Goal: Communication & Community: Answer question/provide support

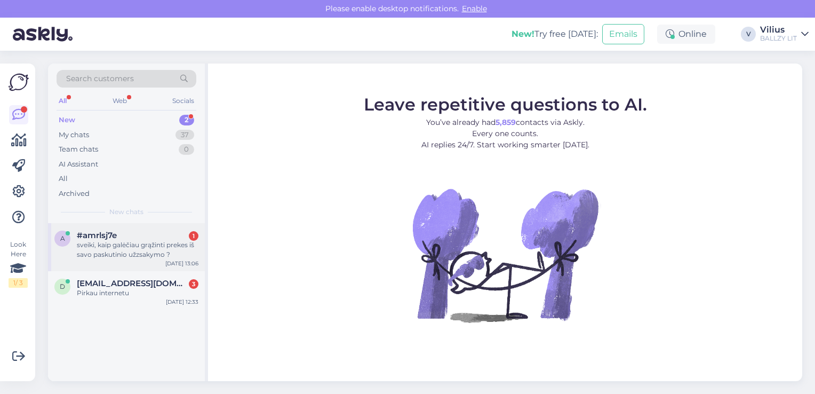
click at [141, 249] on div "sveiki, kaip galėčiau grąžinti prekes iš savo paskutinio užzsakymo ?" at bounding box center [138, 249] width 122 height 19
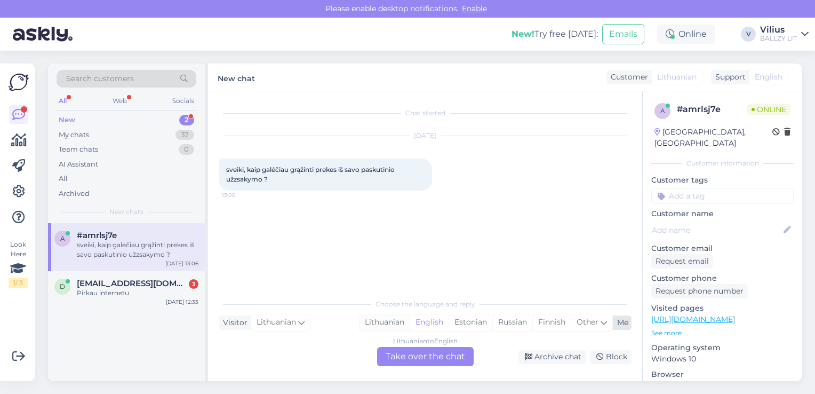
click at [384, 327] on div "Lithuanian" at bounding box center [384, 322] width 50 height 16
click at [402, 346] on div "Choose the language and reply Visitor Lithuanian Me Lithuanian English Estonian…" at bounding box center [425, 329] width 413 height 73
click at [398, 351] on div "Lithuanian to Lithuanian Take over the chat" at bounding box center [425, 356] width 97 height 19
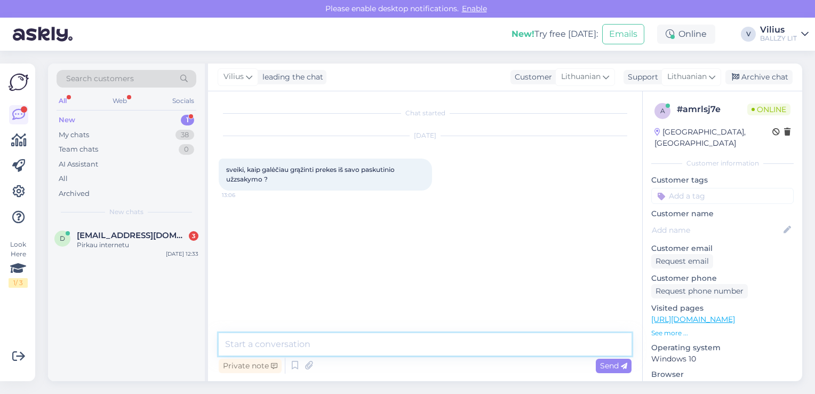
click at [374, 345] on textarea at bounding box center [425, 344] width 413 height 22
paste textarea "[URL][DOMAIN_NAME]"
type textarea "Laba diena, grąžinimo taisykles rasite čia: [URL][DOMAIN_NAME]"
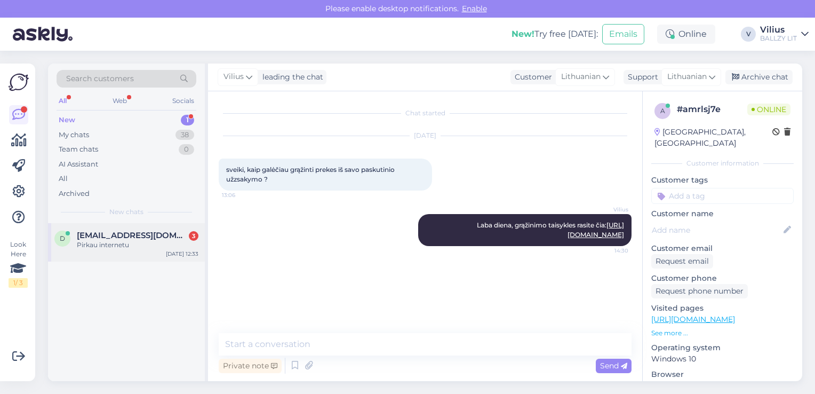
click at [107, 238] on span "[EMAIL_ADDRESS][DOMAIN_NAME]" at bounding box center [132, 235] width 111 height 10
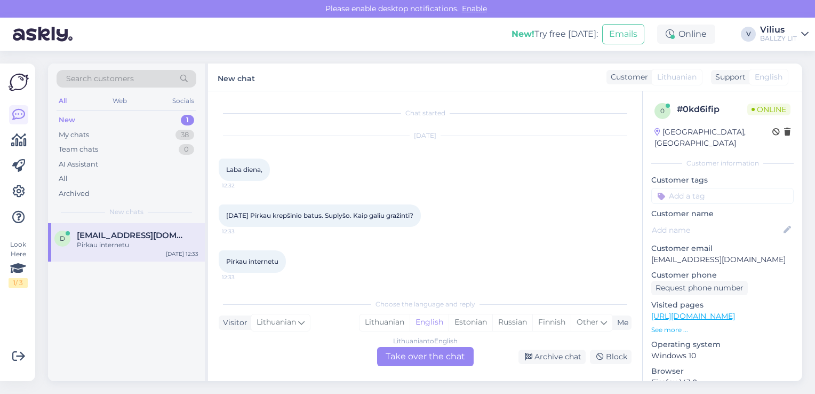
scroll to position [10, 0]
drag, startPoint x: 651, startPoint y: 249, endPoint x: 757, endPoint y: 249, distance: 106.1
click at [757, 254] on p "[EMAIL_ADDRESS][DOMAIN_NAME]" at bounding box center [722, 259] width 142 height 11
copy p "[EMAIL_ADDRESS][DOMAIN_NAME]"
click at [385, 319] on div "Lithuanian" at bounding box center [384, 322] width 50 height 16
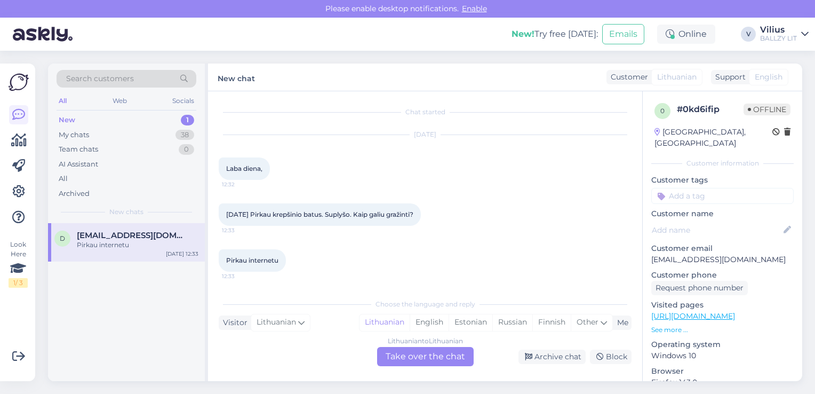
click at [413, 361] on div "Lithuanian to Lithuanian Take over the chat" at bounding box center [425, 356] width 97 height 19
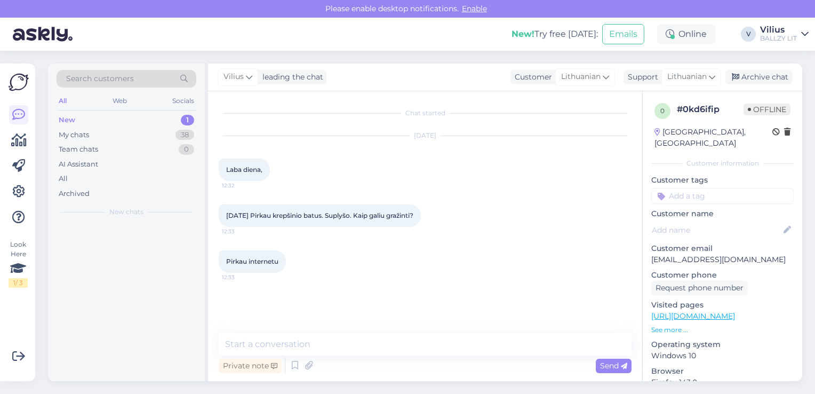
scroll to position [0, 0]
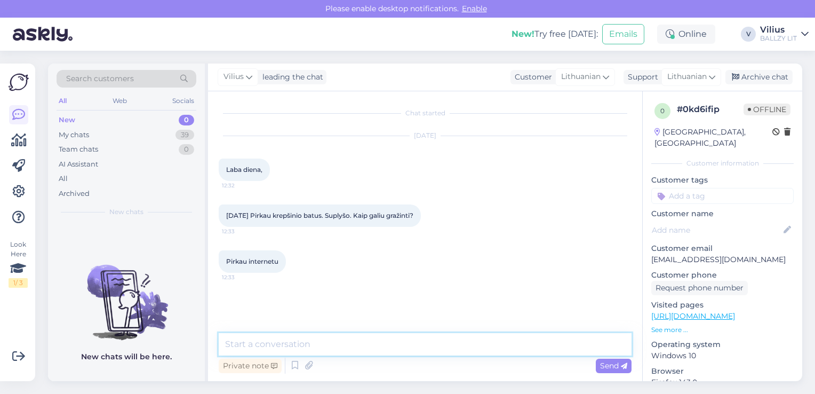
click at [384, 352] on textarea at bounding box center [425, 344] width 413 height 22
paste textarea "Laba diena, kilus abejonių dėl internetinėje parduotuvėje pirktos prekės kokybė…"
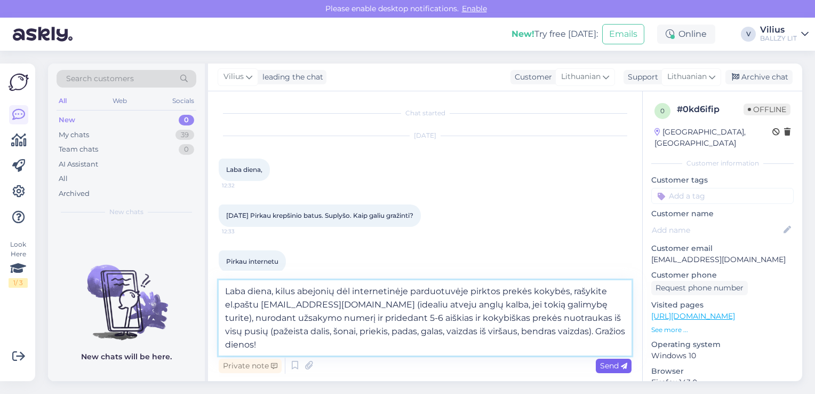
type textarea "Laba diena, kilus abejonių dėl internetinėje parduotuvėje pirktos prekės kokybė…"
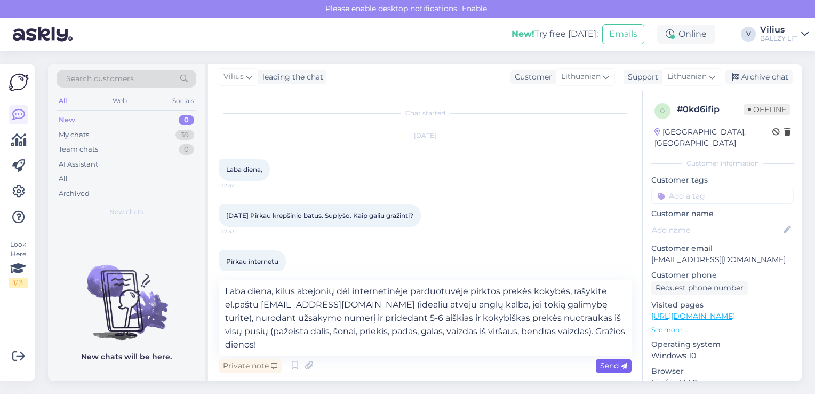
click at [625, 366] on icon at bounding box center [624, 366] width 6 height 6
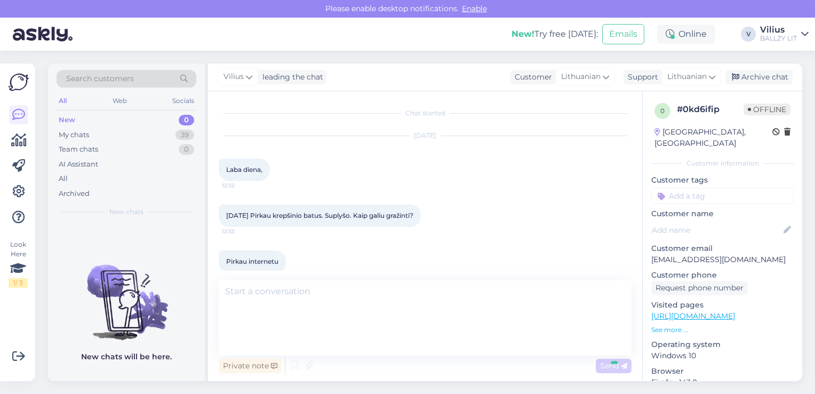
scroll to position [74, 0]
